Goal: Contribute content

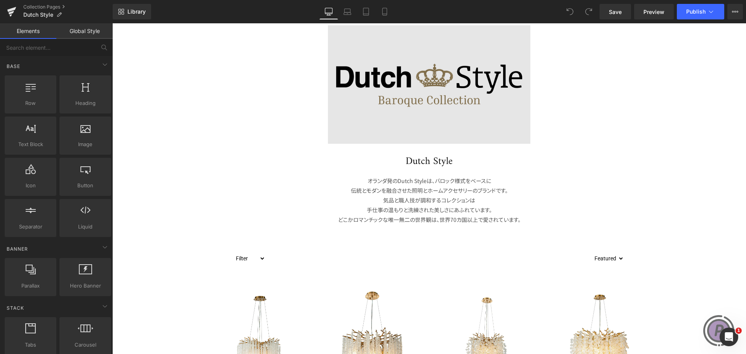
scroll to position [116, 0]
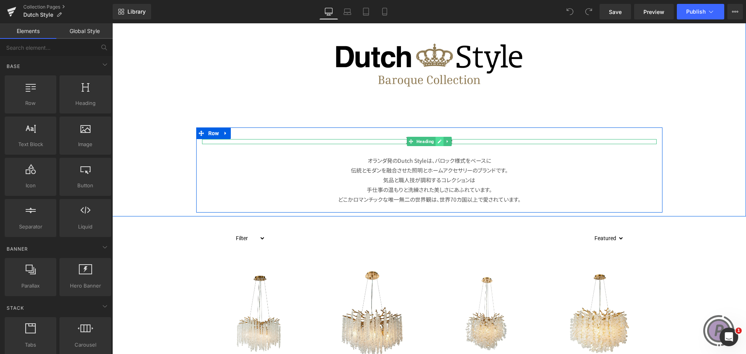
click at [437, 142] on icon at bounding box center [439, 141] width 4 height 5
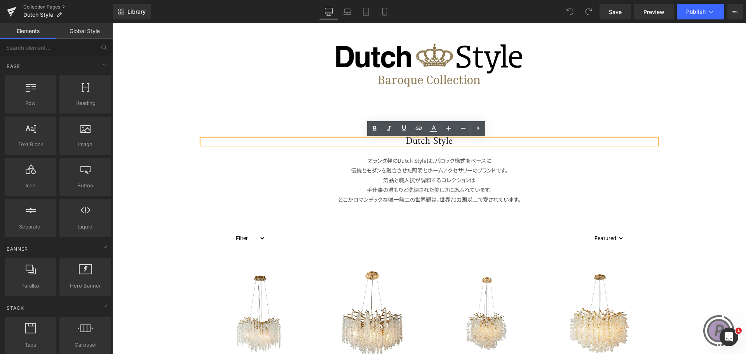
click at [449, 141] on h1 "Dutch Style" at bounding box center [429, 141] width 454 height 5
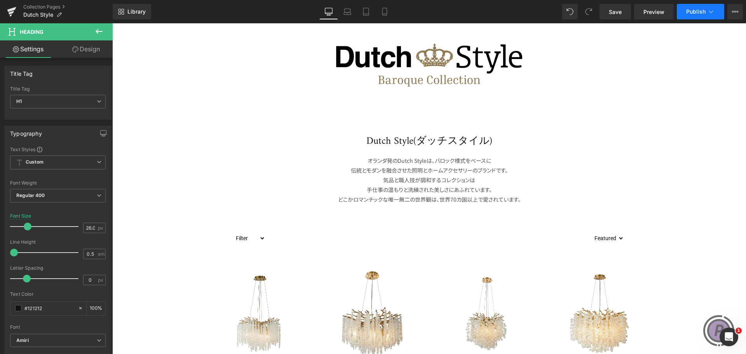
click at [697, 14] on span "Publish" at bounding box center [695, 12] width 19 height 6
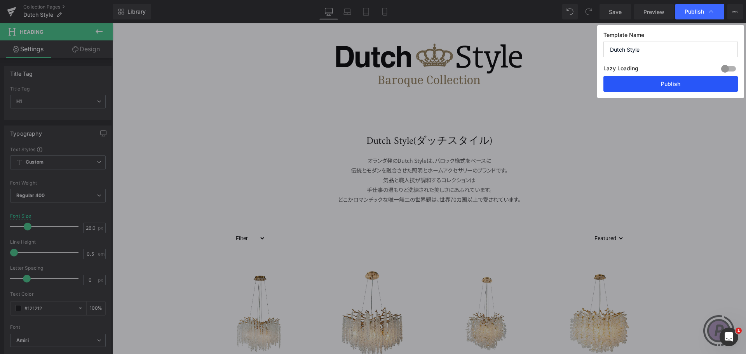
click at [679, 80] on button "Publish" at bounding box center [670, 84] width 134 height 16
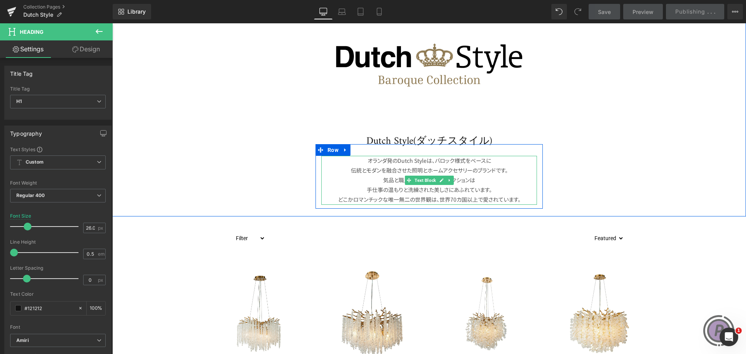
click at [488, 177] on p "気品と職人技が調和するコレクションは" at bounding box center [429, 180] width 216 height 10
